Goal: Task Accomplishment & Management: Use online tool/utility

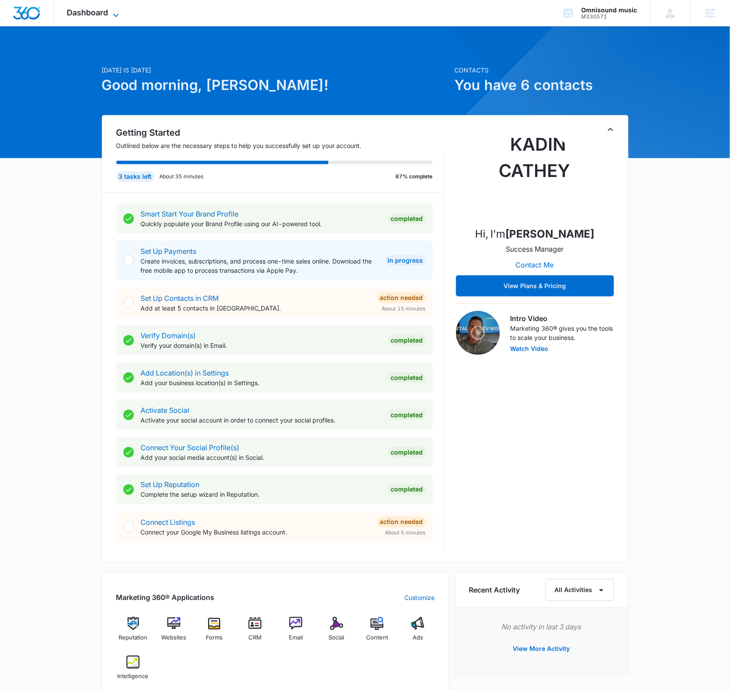
click at [94, 11] on span "Dashboard" at bounding box center [87, 12] width 41 height 9
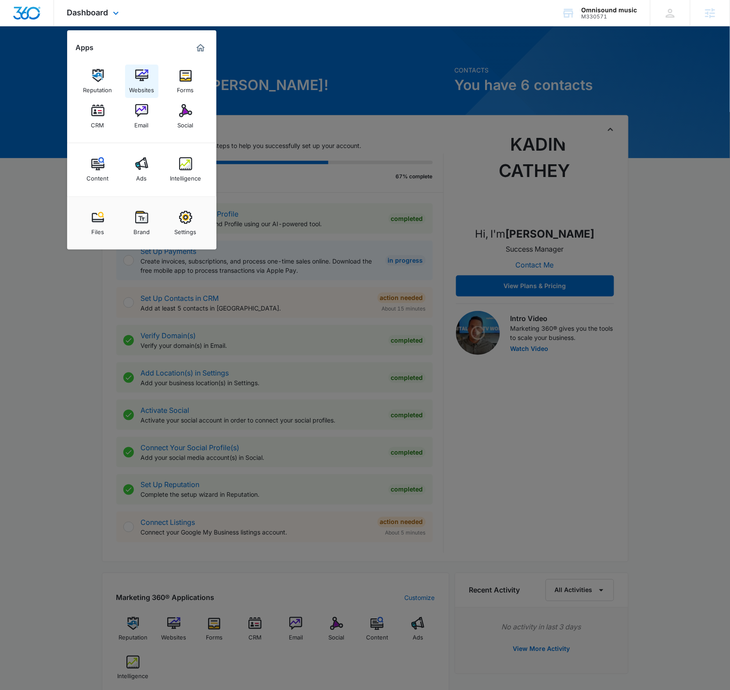
click at [139, 83] on div "Websites" at bounding box center [141, 87] width 25 height 11
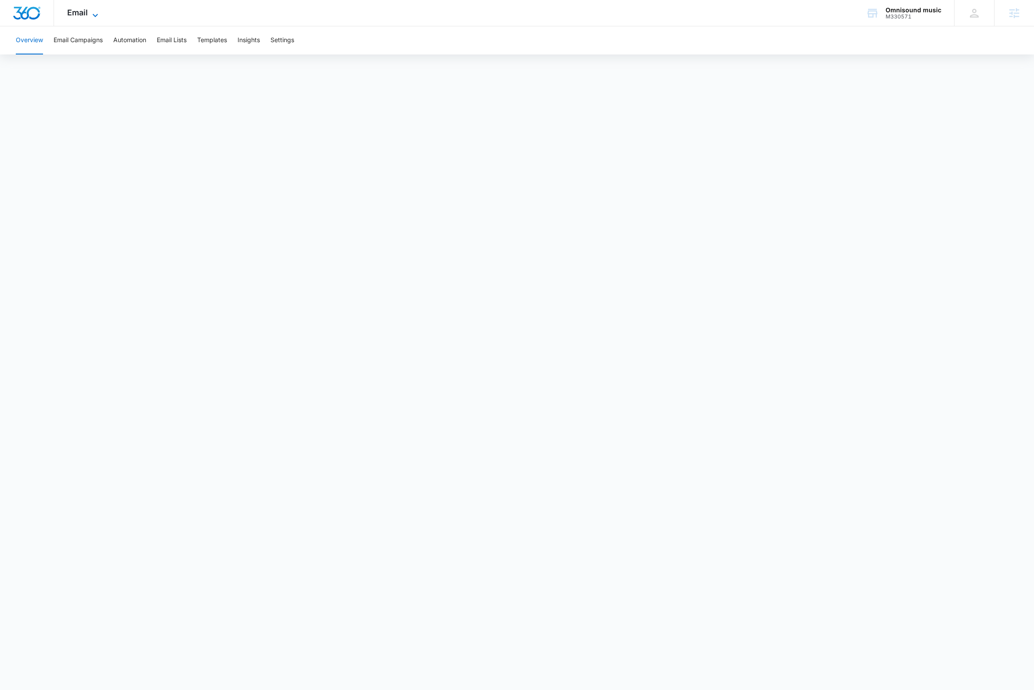
click at [91, 16] on icon at bounding box center [95, 15] width 11 height 11
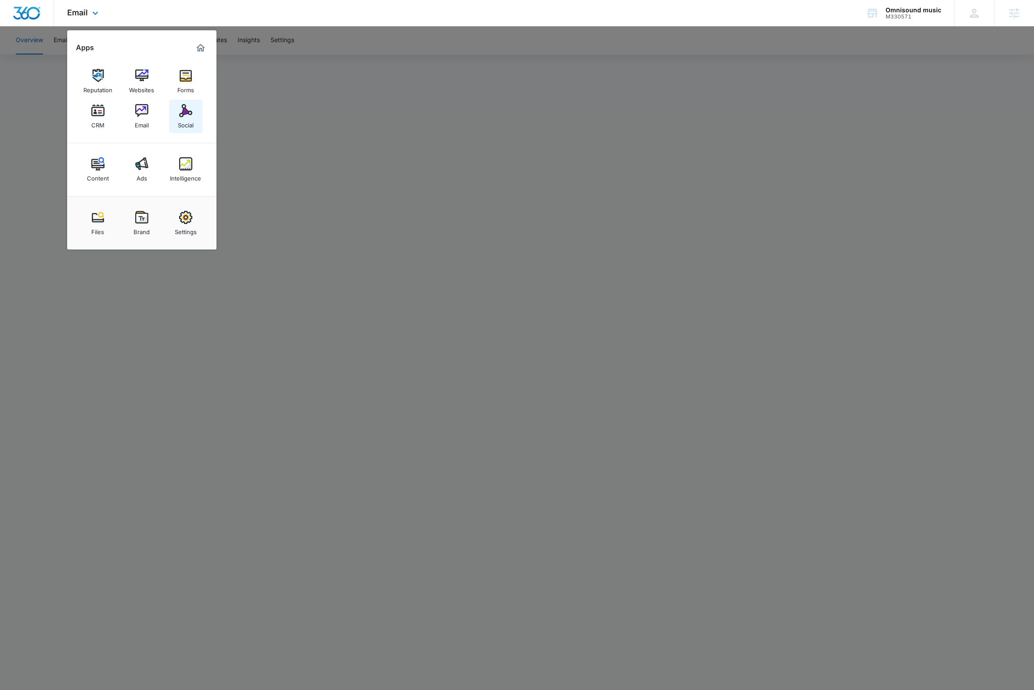
click at [183, 115] on img at bounding box center [185, 110] width 13 height 13
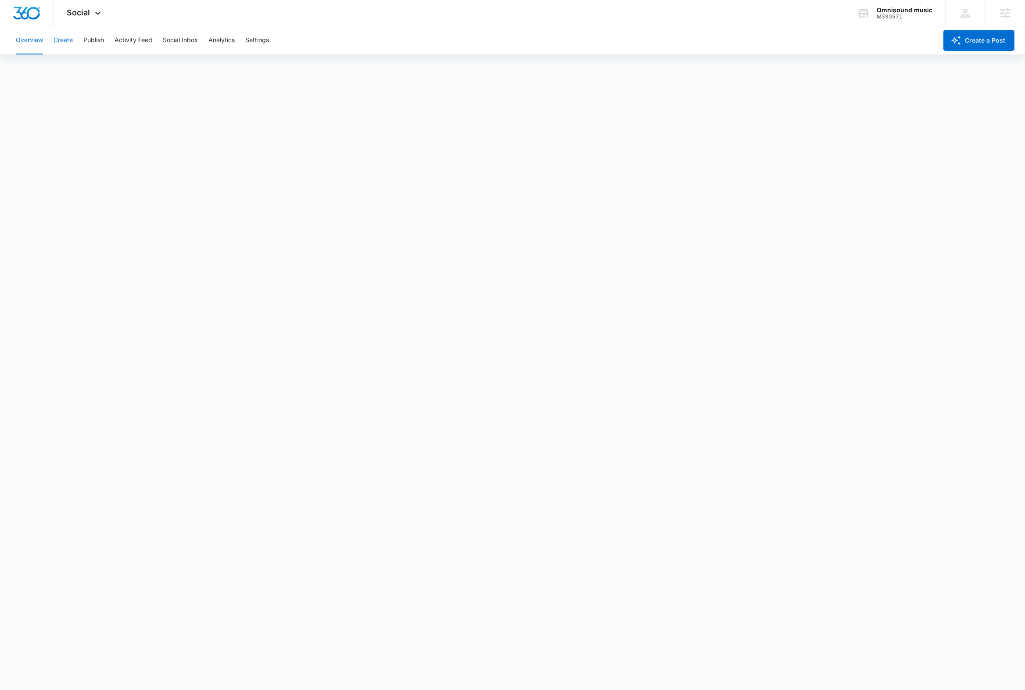
click at [54, 38] on button "Create" at bounding box center [63, 40] width 19 height 28
click at [94, 45] on button "Publish" at bounding box center [93, 40] width 21 height 28
click at [66, 36] on button "Create" at bounding box center [63, 40] width 19 height 28
click at [89, 61] on button "Approvals" at bounding box center [85, 67] width 29 height 25
click at [66, 43] on button "Create" at bounding box center [63, 40] width 19 height 28
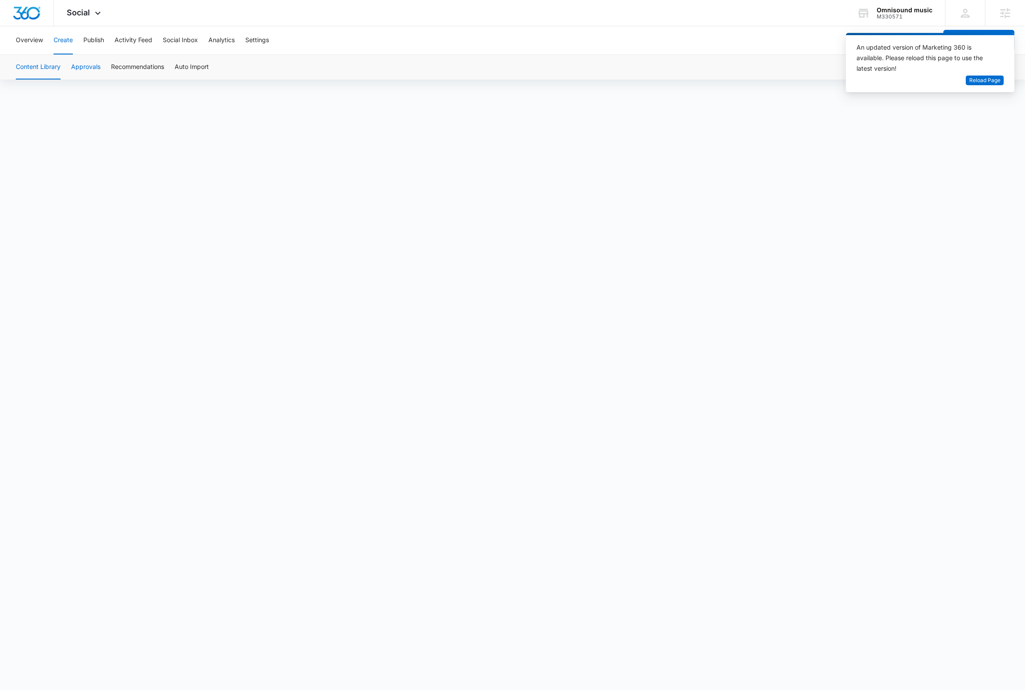
click at [85, 67] on button "Approvals" at bounding box center [85, 67] width 29 height 25
click at [76, 67] on button "Approvals" at bounding box center [85, 67] width 29 height 25
click at [86, 61] on button "Approvals" at bounding box center [85, 67] width 29 height 25
click at [974, 80] on span "Reload Page" at bounding box center [985, 80] width 31 height 8
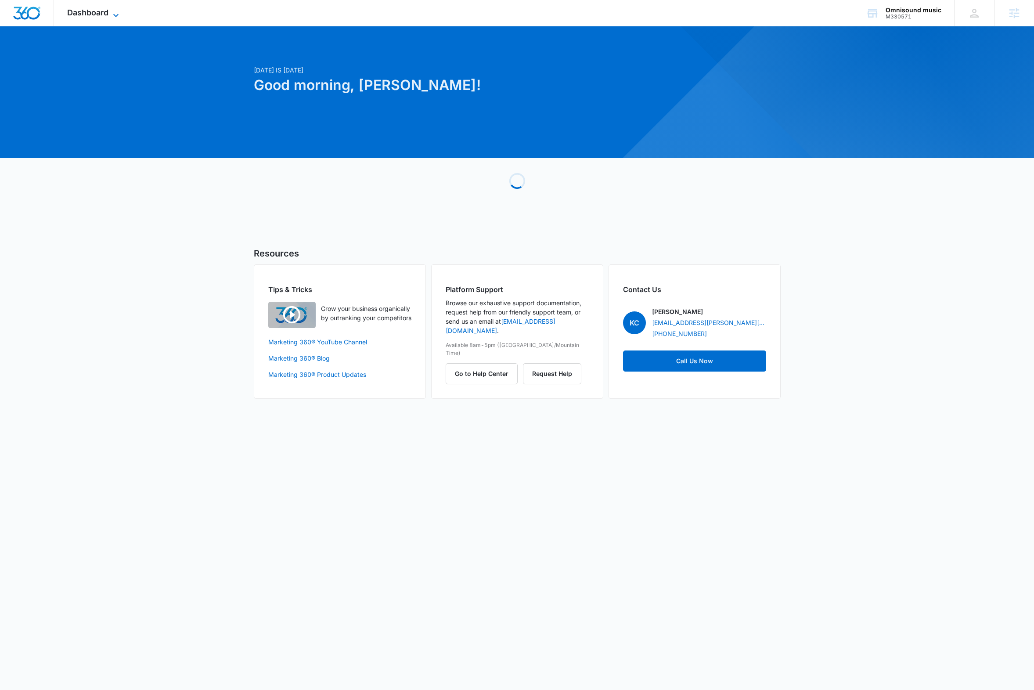
click at [97, 9] on span "Dashboard" at bounding box center [87, 12] width 41 height 9
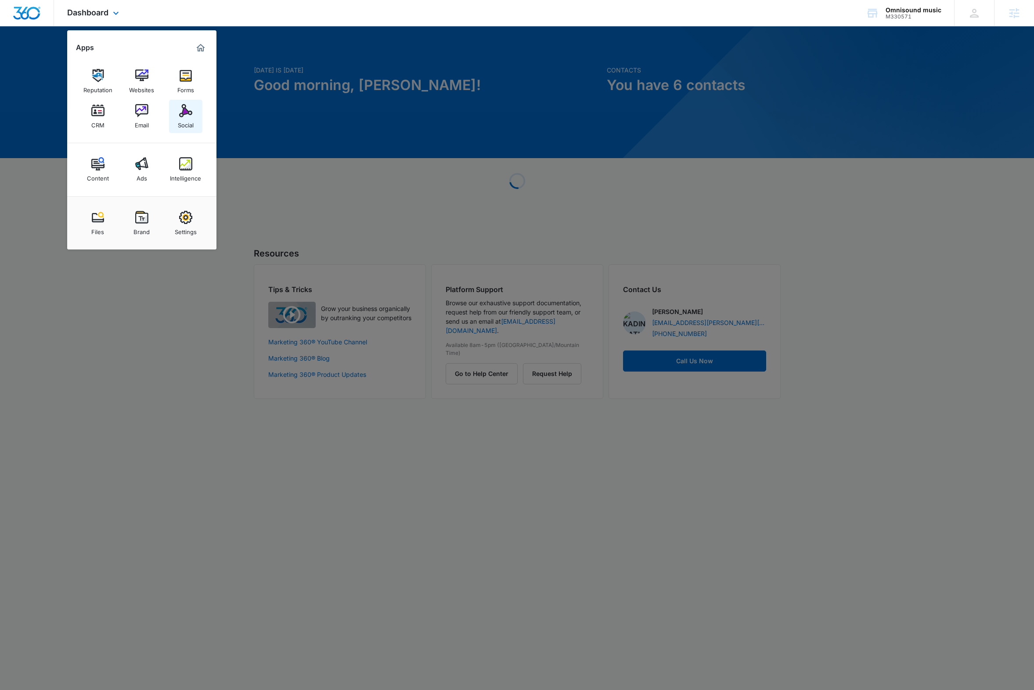
click at [183, 111] on img at bounding box center [185, 110] width 13 height 13
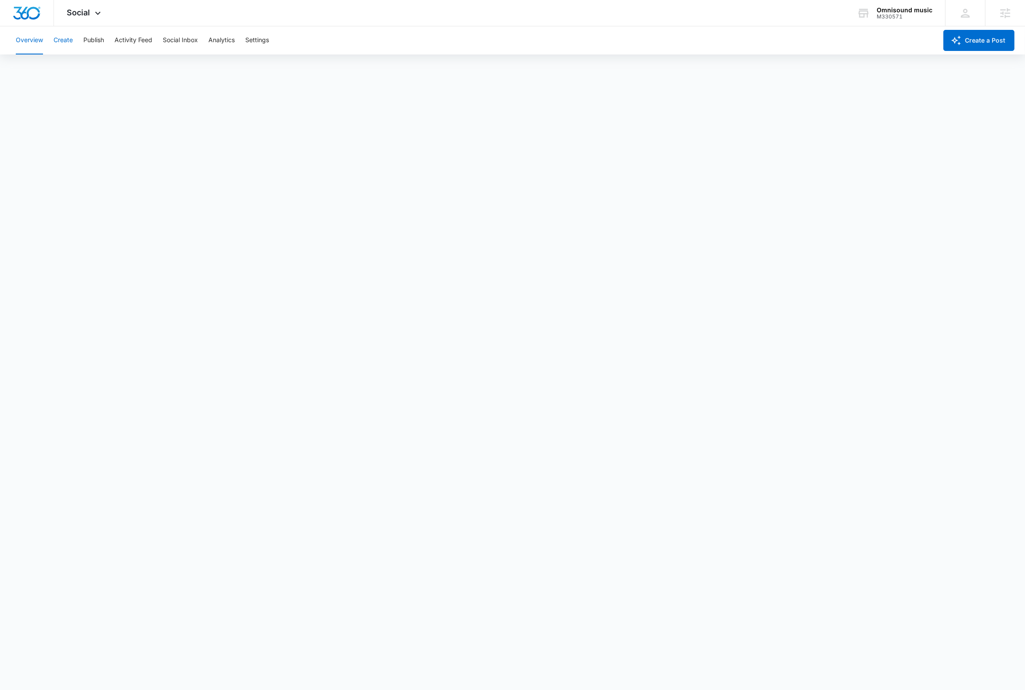
click at [65, 40] on button "Create" at bounding box center [63, 40] width 19 height 28
click at [89, 66] on button "Approvals" at bounding box center [85, 67] width 29 height 25
